Goal: Task Accomplishment & Management: Manage account settings

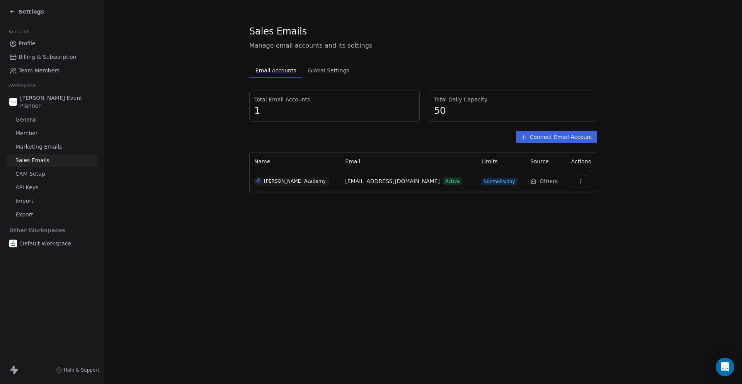
click at [10, 12] on icon at bounding box center [12, 12] width 6 height 6
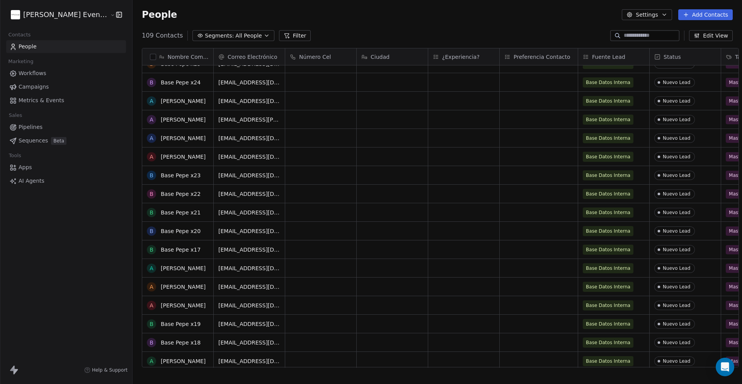
scroll to position [407, 0]
click at [699, 13] on button "Add Contacts" at bounding box center [705, 14] width 55 height 11
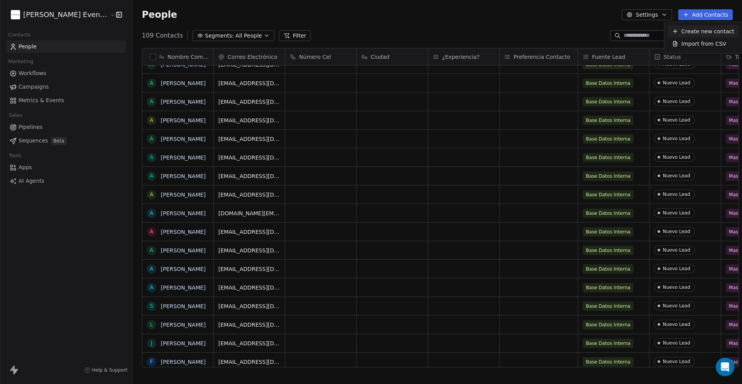
click at [526, 17] on html "[PERSON_NAME] Event Planner Contacts People Marketing Workflows Campaigns Metri…" at bounding box center [371, 256] width 742 height 512
click at [699, 14] on button "Add Contacts" at bounding box center [705, 14] width 55 height 11
click at [527, 18] on html "[PERSON_NAME] Event Planner Contacts People Marketing Workflows Campaigns Metri…" at bounding box center [371, 256] width 742 height 512
click at [717, 17] on button "Add Contacts" at bounding box center [705, 14] width 55 height 11
click at [557, 9] on html "[PERSON_NAME] Event Planner Contacts People Marketing Workflows Campaigns Metri…" at bounding box center [371, 256] width 742 height 512
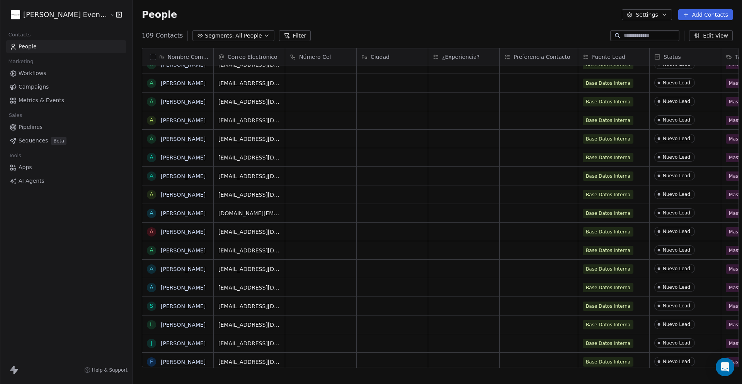
click at [628, 33] on input at bounding box center [651, 36] width 54 height 8
click at [594, 26] on div "People Settings Add Contacts" at bounding box center [438, 14] width 610 height 29
click at [678, 26] on div "People Settings Add Contacts" at bounding box center [438, 14] width 610 height 29
click at [679, 27] on div "People Settings Add Contacts" at bounding box center [438, 14] width 610 height 29
click at [693, 17] on button "Add Contacts" at bounding box center [705, 14] width 55 height 11
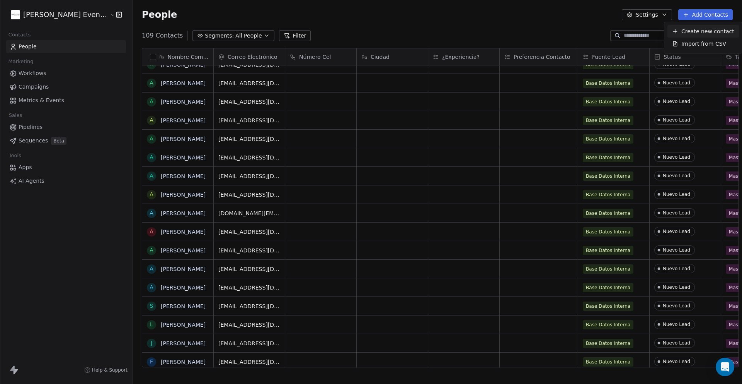
click at [605, 20] on html "[PERSON_NAME] Event Planner Contacts People Marketing Workflows Campaigns Metri…" at bounding box center [371, 256] width 742 height 512
click at [626, 37] on input at bounding box center [651, 36] width 54 height 8
type input "*"
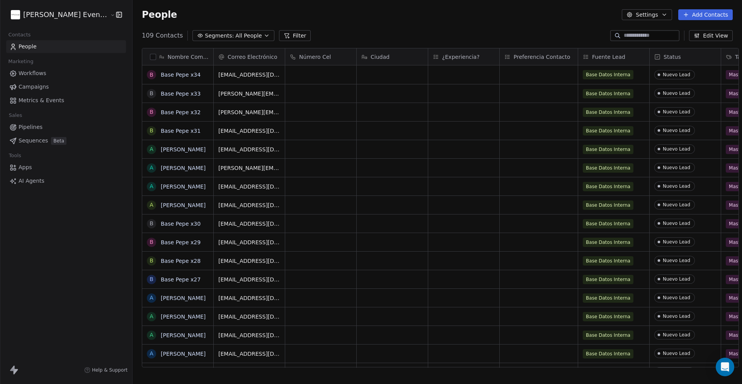
click at [561, 24] on div "People Settings Add Contacts" at bounding box center [438, 14] width 610 height 29
click at [701, 13] on button "Add Contacts" at bounding box center [705, 14] width 55 height 11
click at [556, 23] on html "[PERSON_NAME] Event Planner Contacts People Marketing Workflows Campaigns Metri…" at bounding box center [371, 256] width 742 height 512
click at [723, 13] on button "Add Contacts" at bounding box center [705, 14] width 55 height 11
